Goal: Task Accomplishment & Management: Complete application form

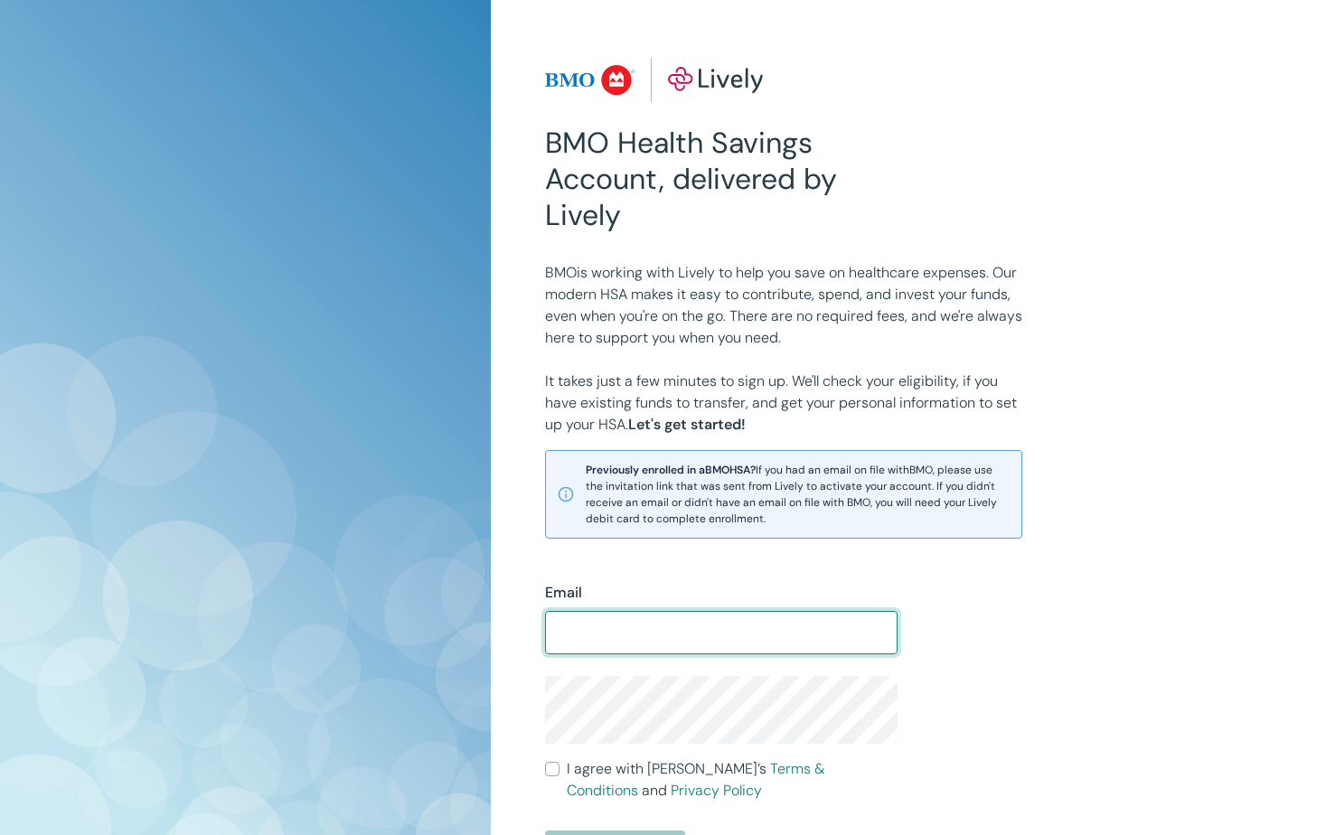
scroll to position [90, 0]
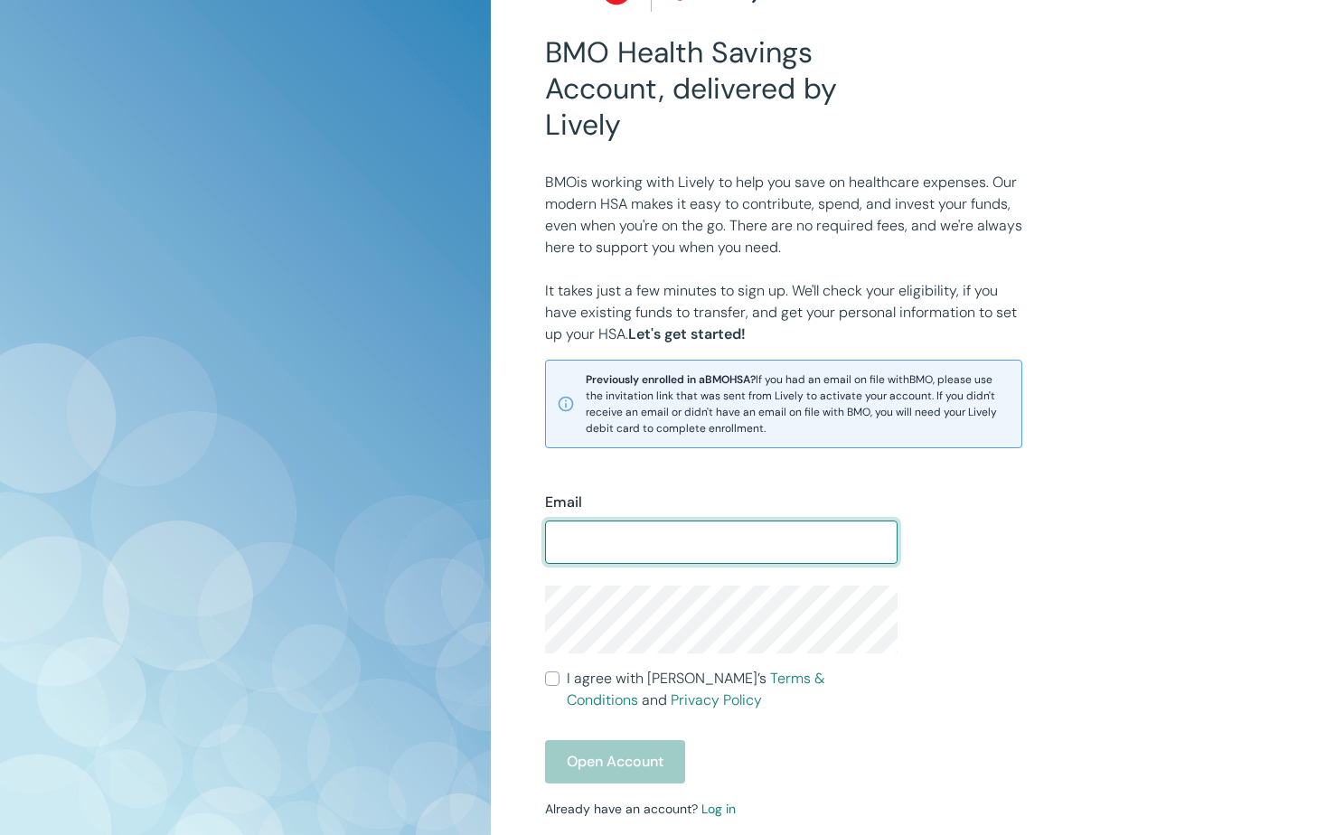
click at [629, 553] on input "Email" at bounding box center [721, 542] width 353 height 36
type input "Cameronallen104@gmail.com"
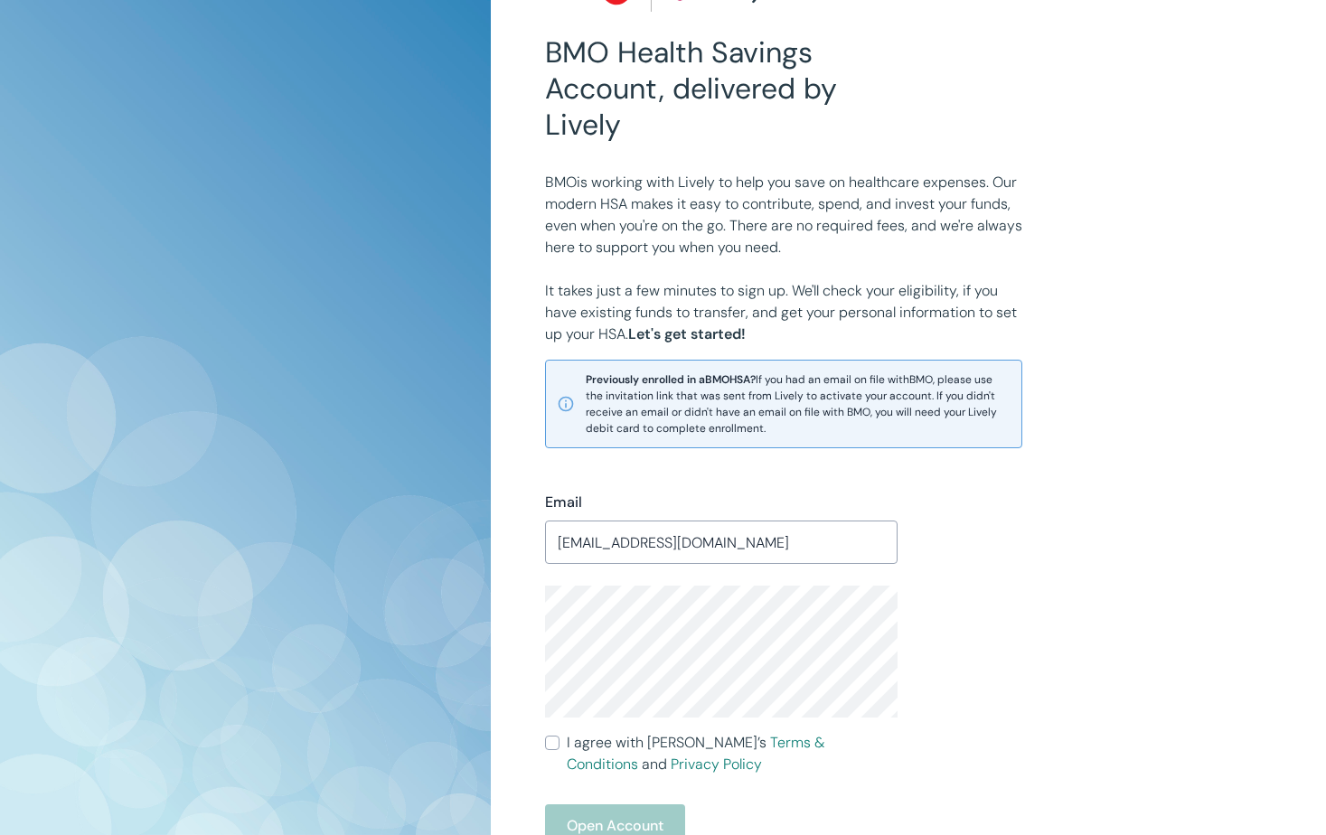
click at [559, 741] on input "I agree with Lively’s Terms & Conditions and Privacy Policy" at bounding box center [552, 743] width 14 height 14
checkbox input "true"
click at [660, 809] on button "Open Account" at bounding box center [615, 826] width 140 height 43
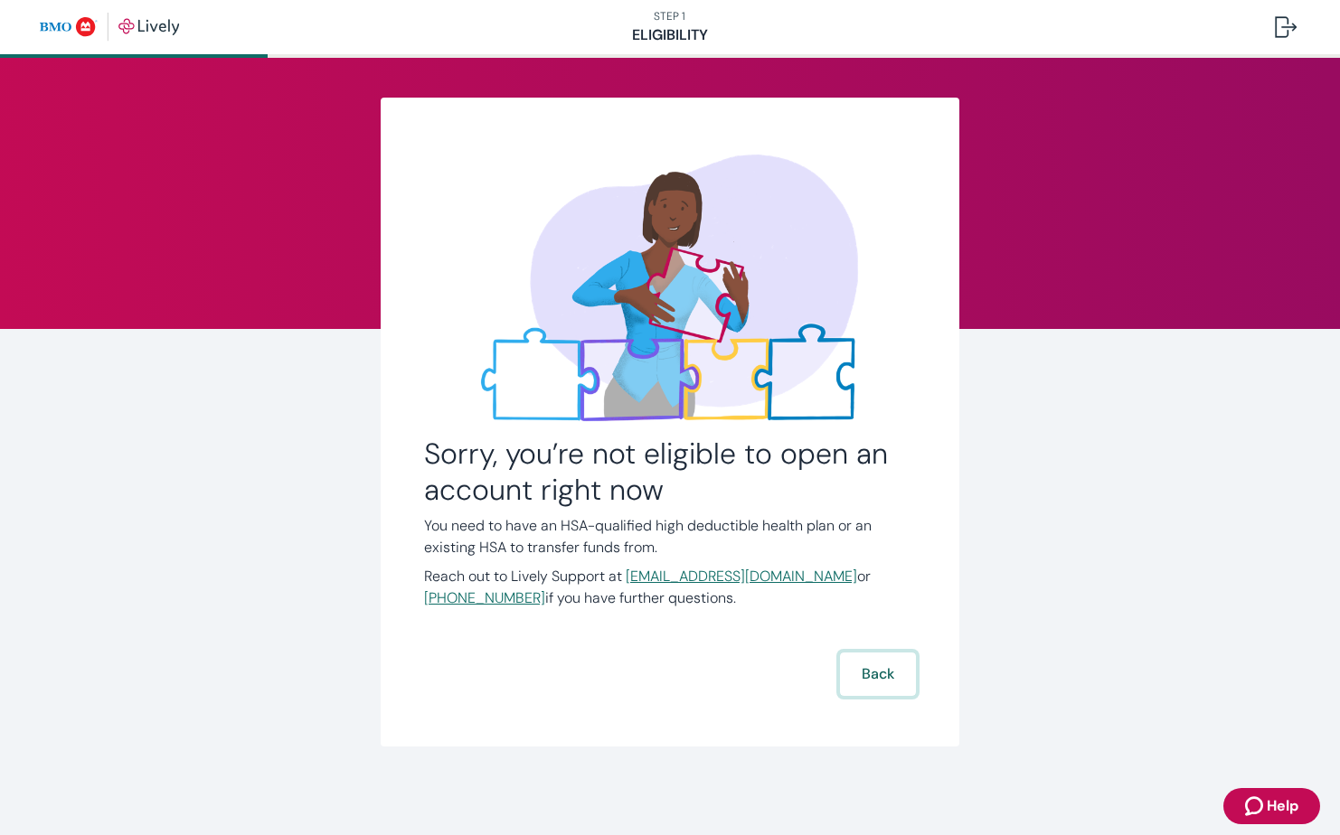
click at [881, 672] on button "Back" at bounding box center [878, 674] width 76 height 43
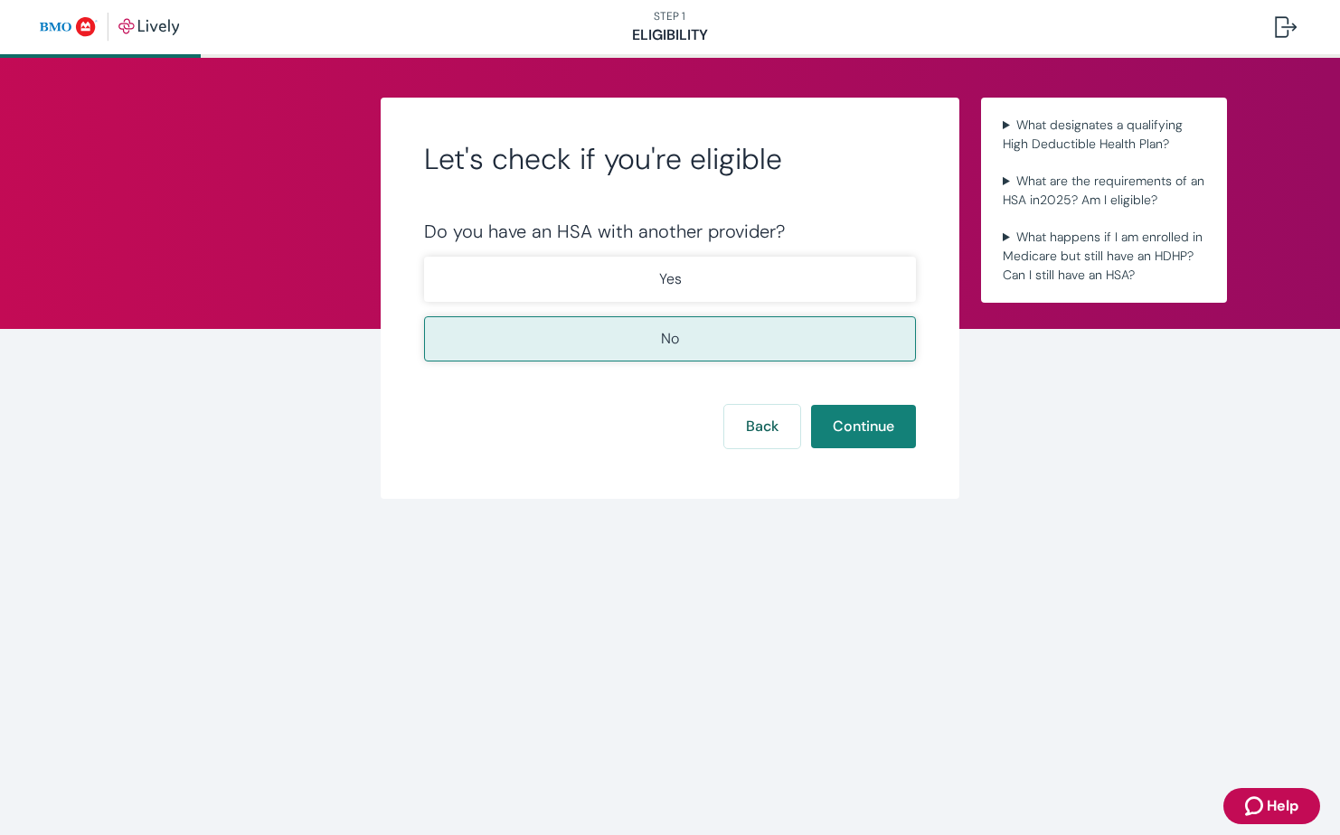
click at [669, 334] on p "No" at bounding box center [670, 339] width 18 height 22
click at [871, 430] on button "Continue" at bounding box center [863, 426] width 105 height 43
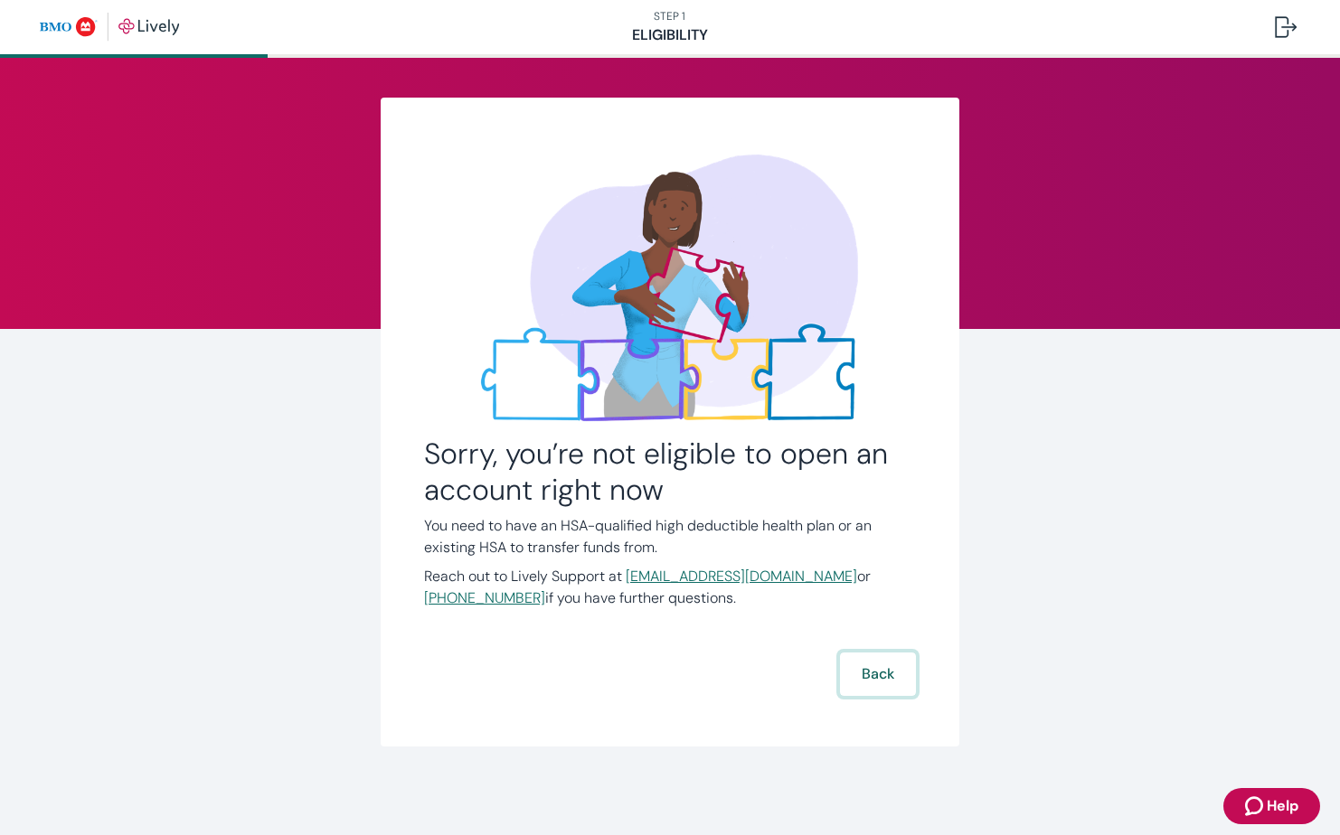
click at [891, 675] on button "Back" at bounding box center [878, 674] width 76 height 43
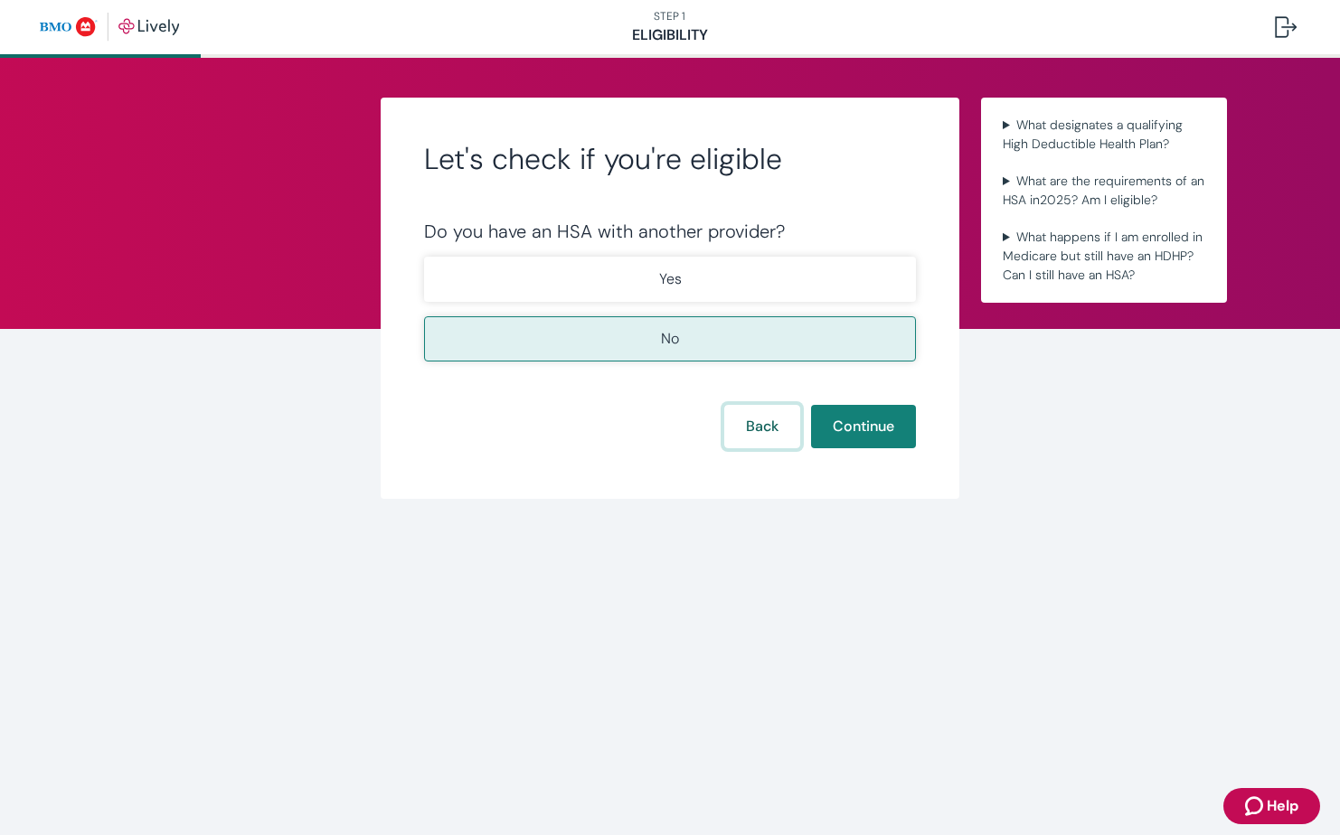
click at [766, 428] on button "Back" at bounding box center [762, 426] width 76 height 43
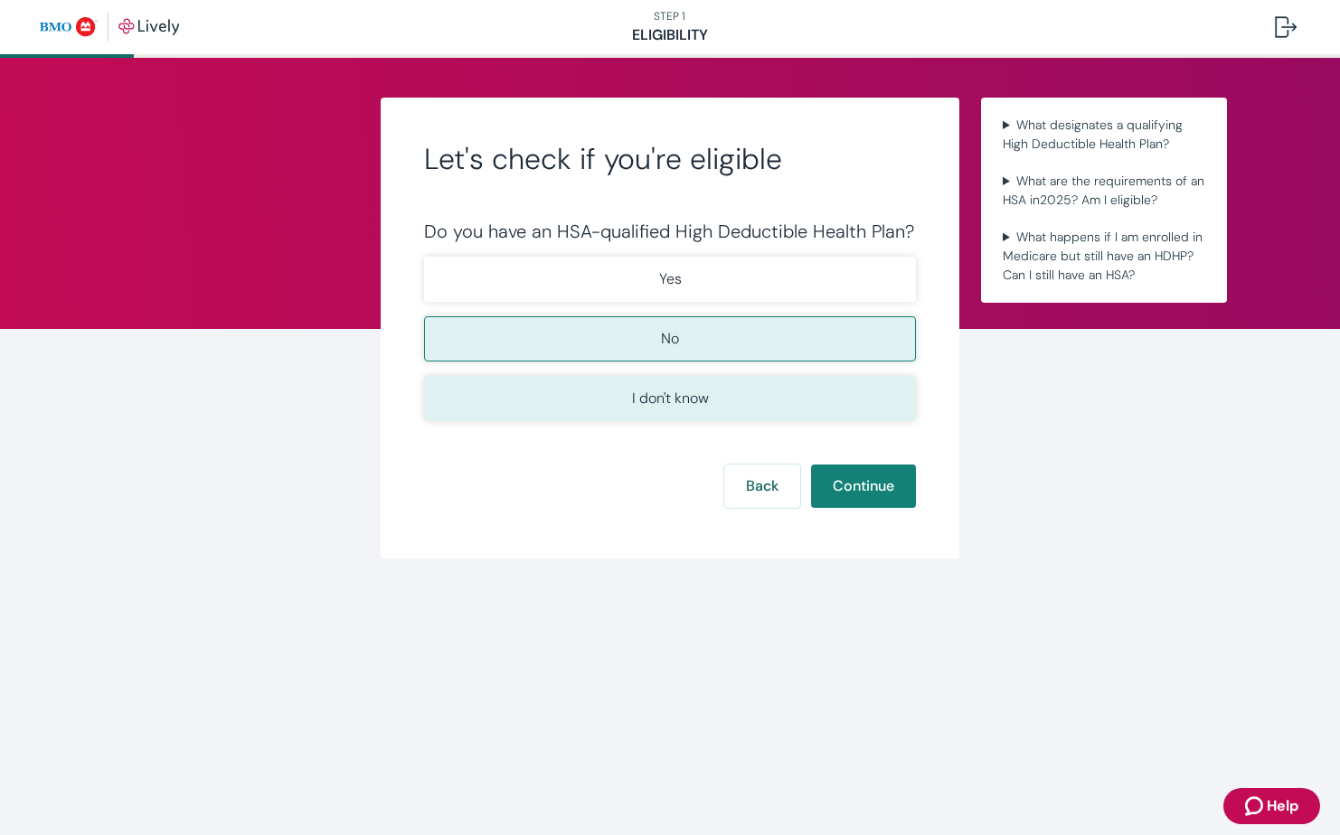
click at [659, 386] on button "I don't know" at bounding box center [670, 398] width 492 height 45
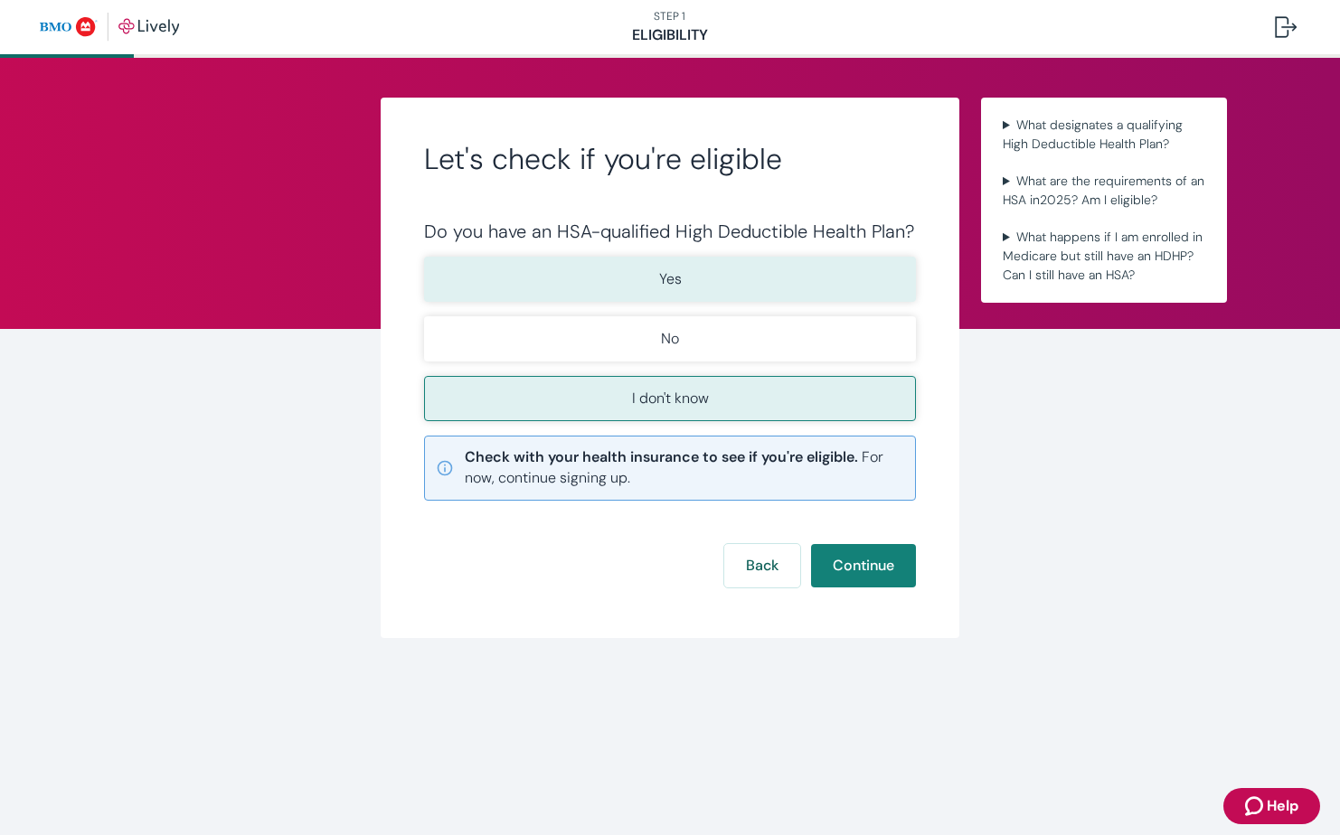
click at [739, 291] on button "Yes" at bounding box center [670, 279] width 492 height 45
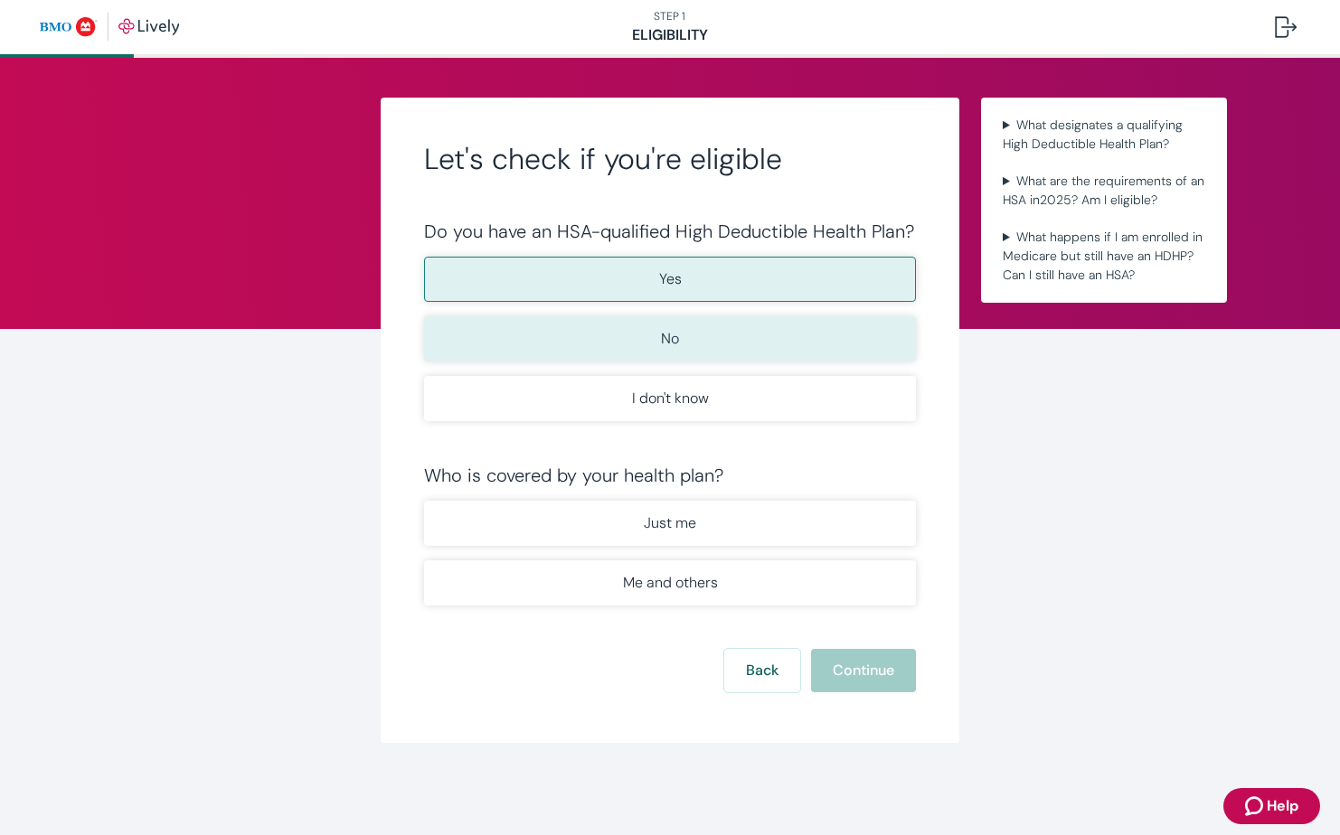
click at [713, 336] on button "No" at bounding box center [670, 338] width 492 height 45
